Goal: Obtain resource: Download file/media

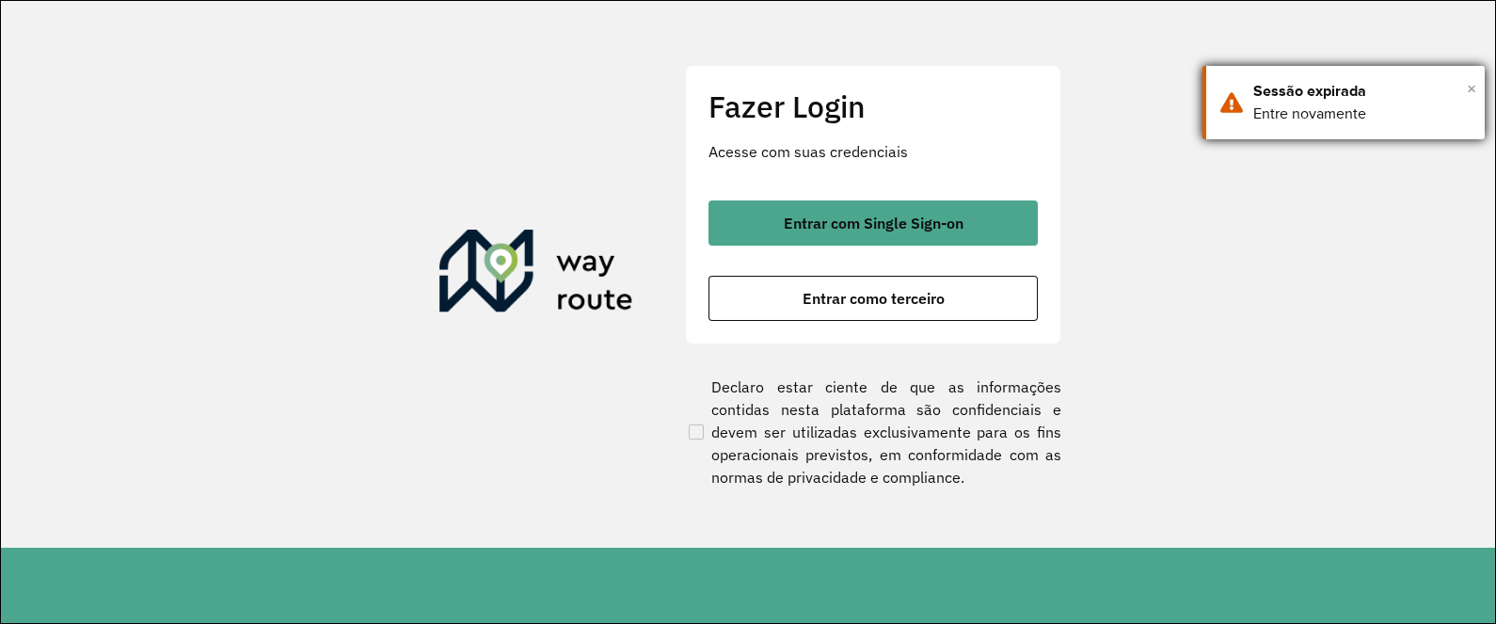
click at [1471, 87] on span "×" at bounding box center [1471, 88] width 9 height 28
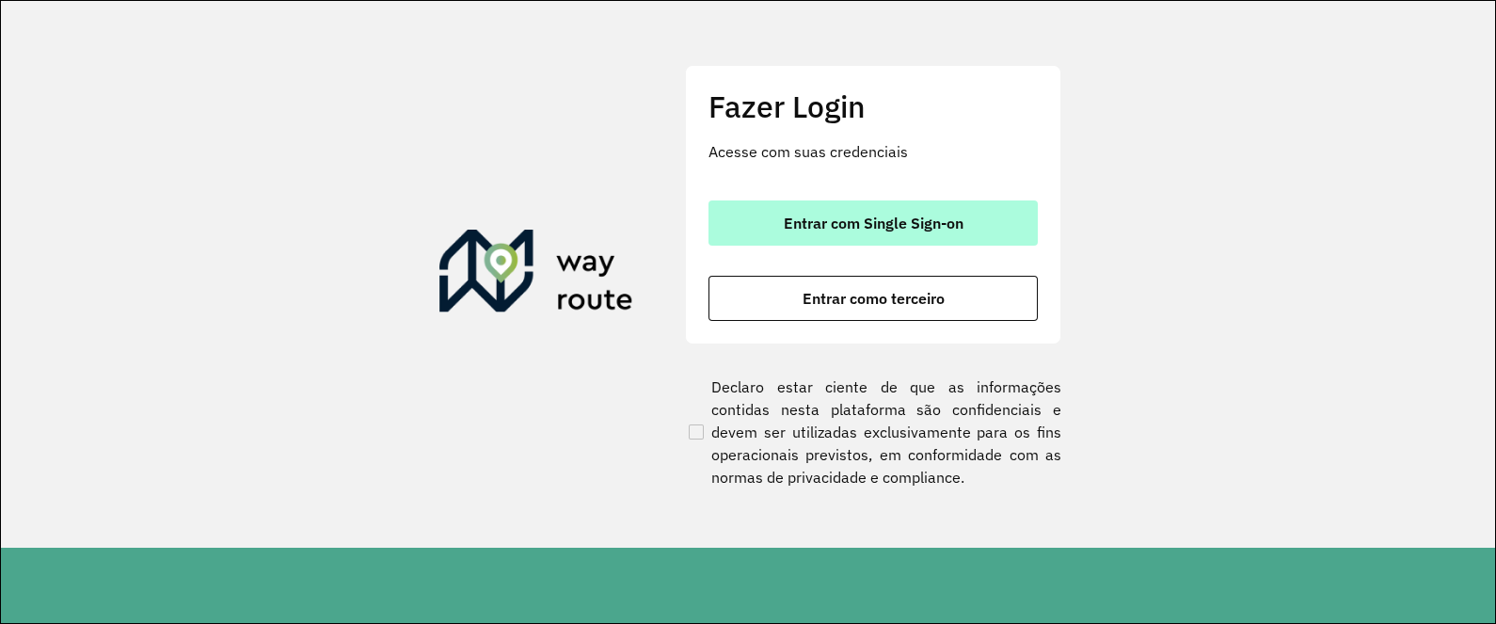
click at [916, 221] on span "Entrar com Single Sign-on" at bounding box center [874, 222] width 180 height 15
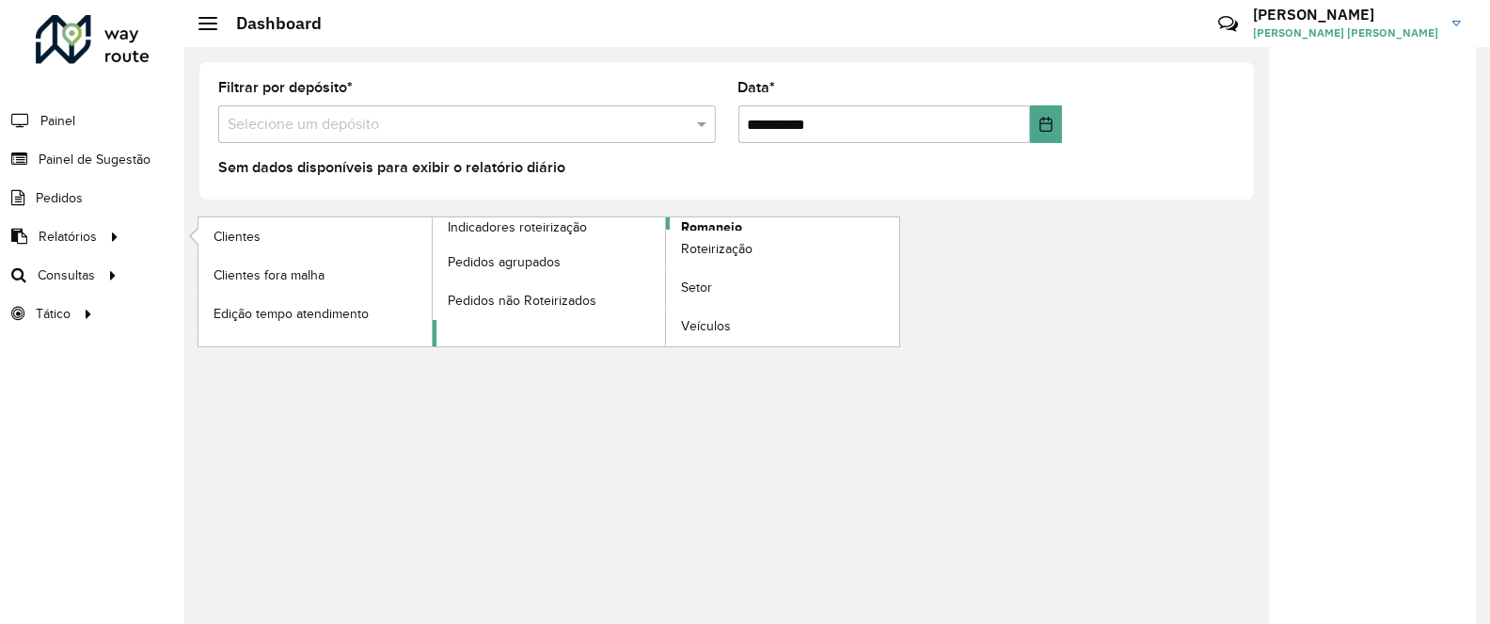
click at [739, 218] on span "Romaneio" at bounding box center [711, 227] width 61 height 20
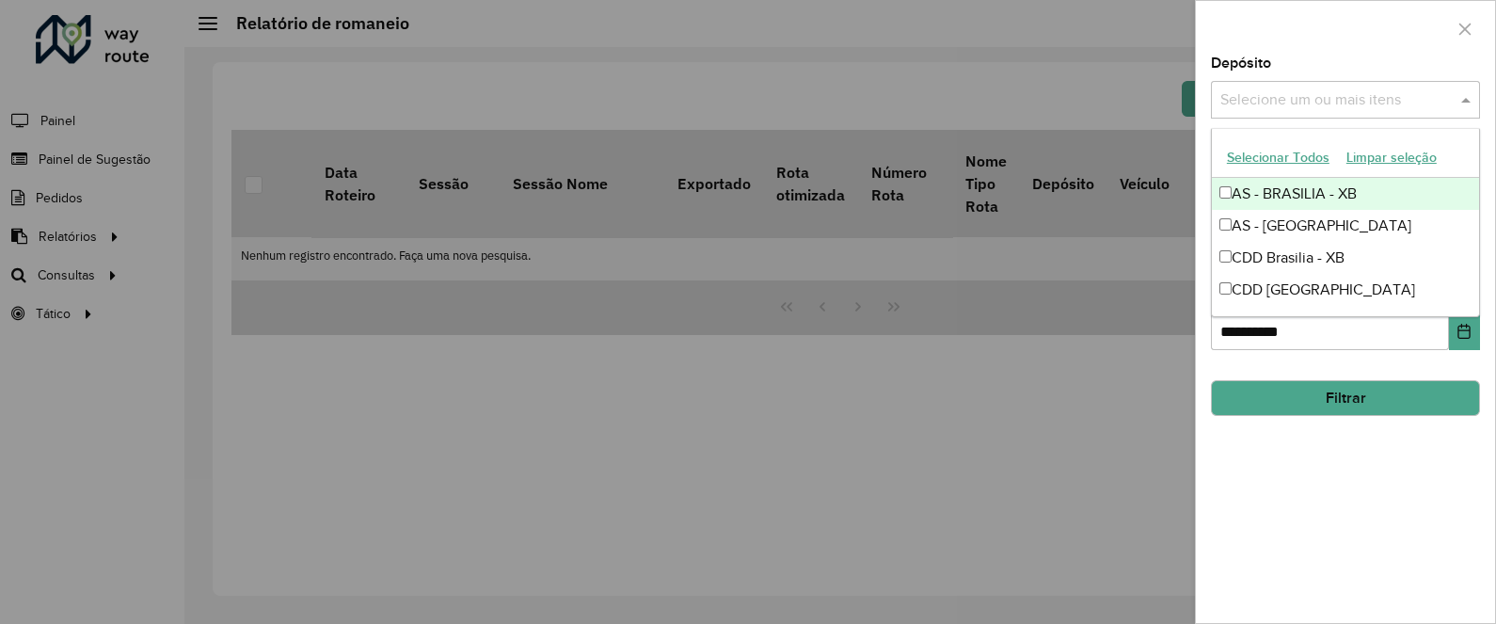
click at [1357, 103] on input "text" at bounding box center [1335, 100] width 241 height 23
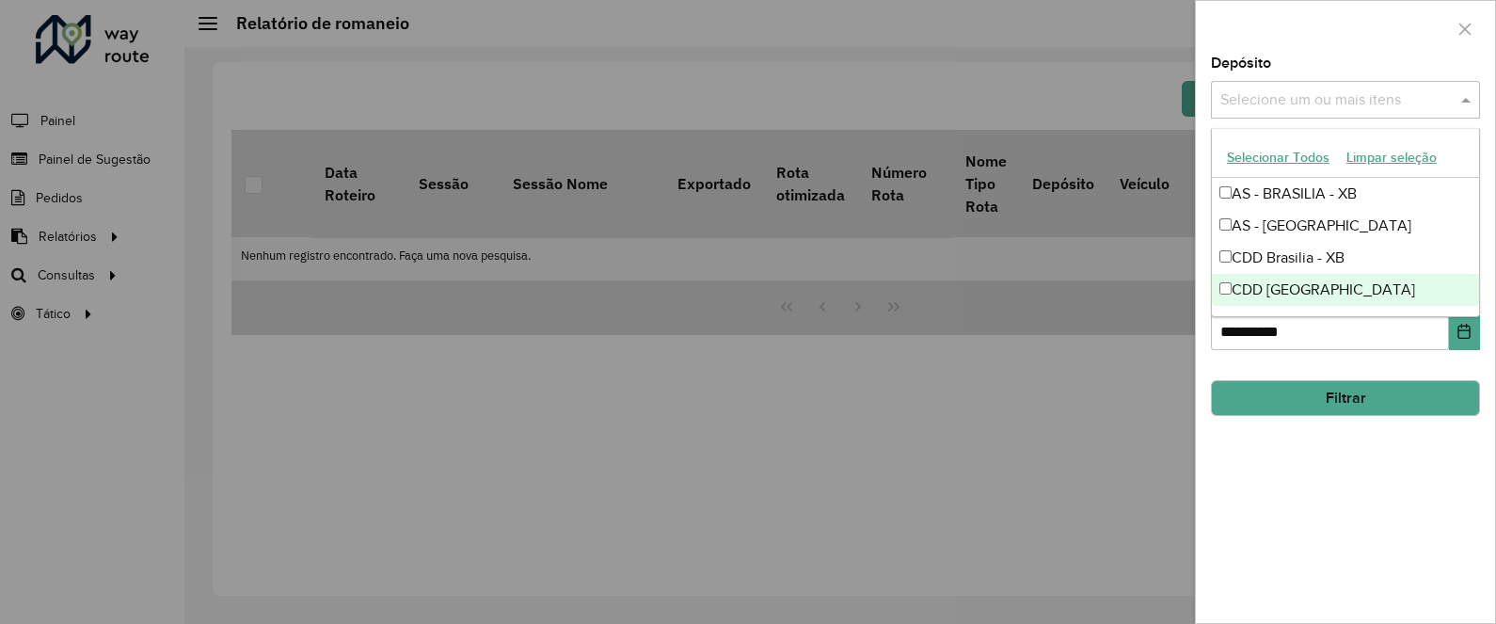
click at [1298, 282] on div "CDD Rondonópolis" at bounding box center [1345, 290] width 267 height 32
click at [1319, 398] on button "Filtrar" at bounding box center [1345, 398] width 269 height 36
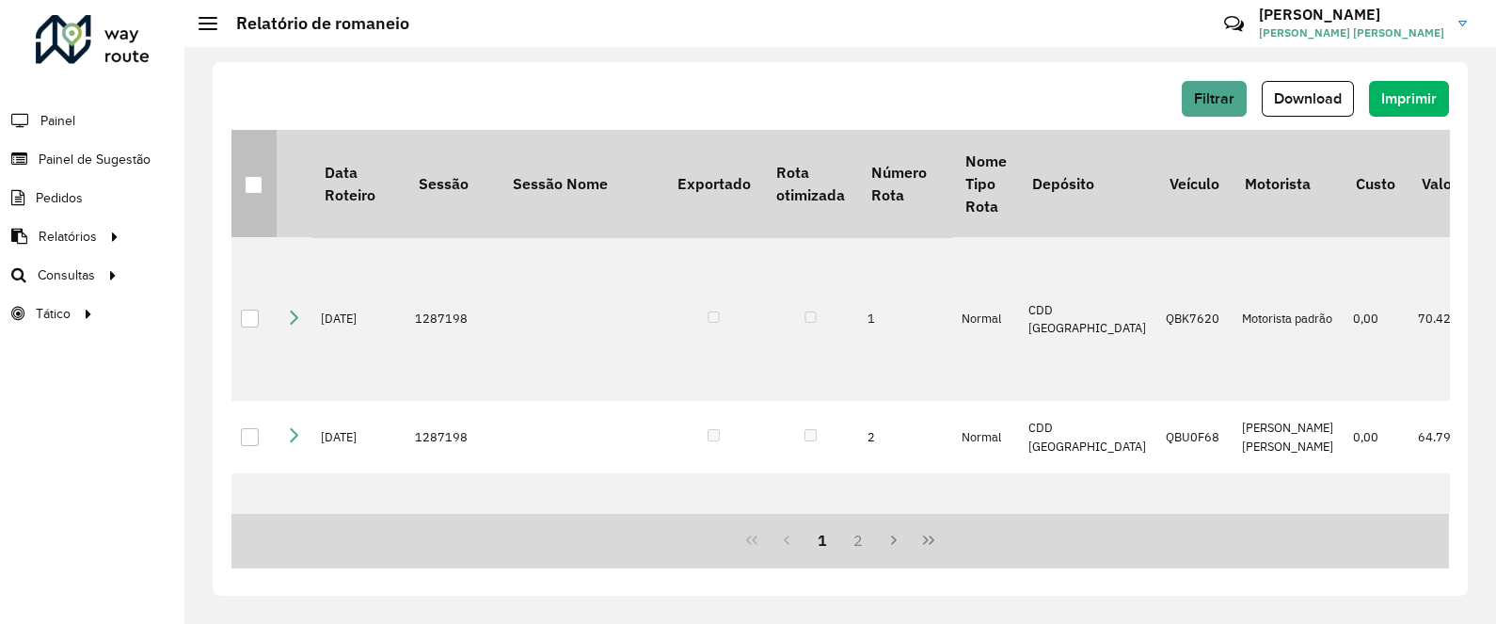
click at [250, 183] on div at bounding box center [254, 185] width 18 height 18
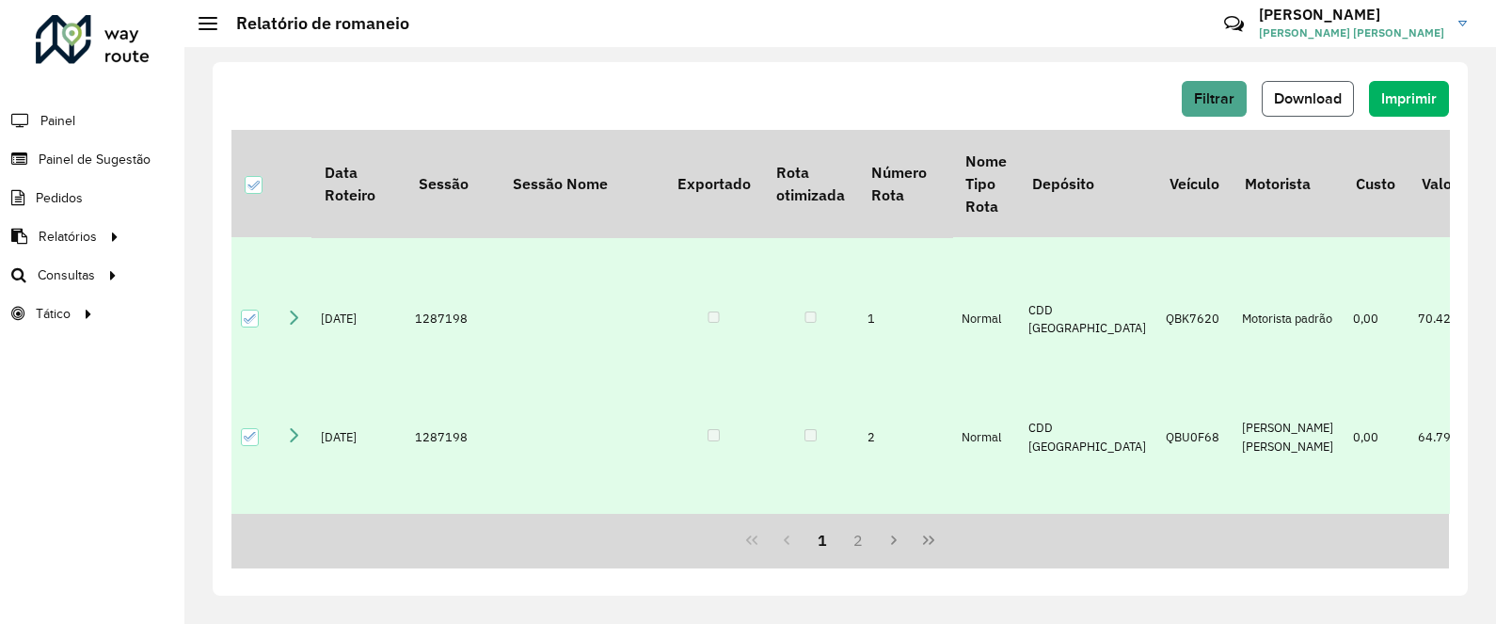
click at [1320, 101] on span "Download" at bounding box center [1308, 98] width 68 height 16
